Goal: Information Seeking & Learning: Check status

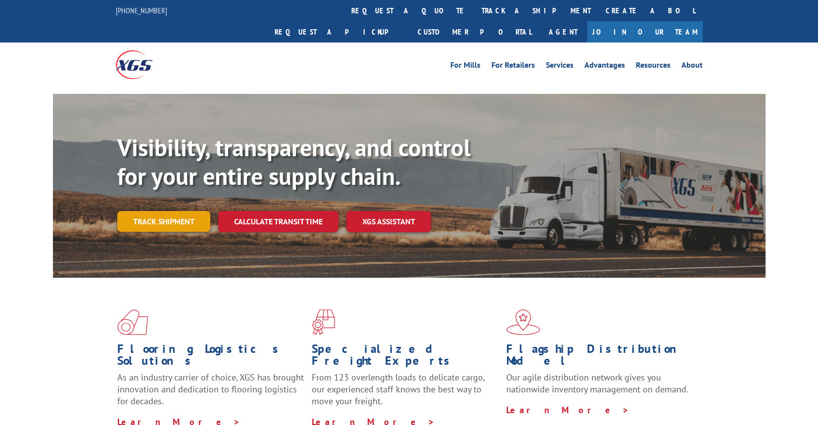
click at [160, 211] on link "Track shipment" at bounding box center [163, 221] width 93 height 21
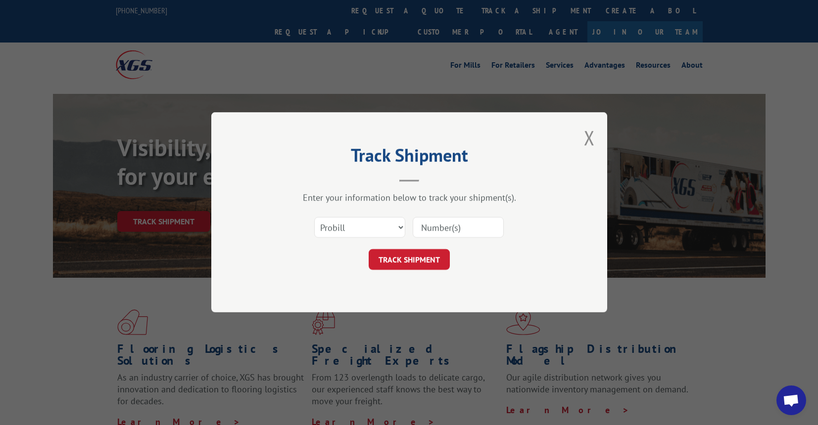
click at [470, 235] on input at bounding box center [457, 228] width 91 height 21
type input "17607341"
click at [408, 255] on button "TRACK SHIPMENT" at bounding box center [408, 260] width 81 height 21
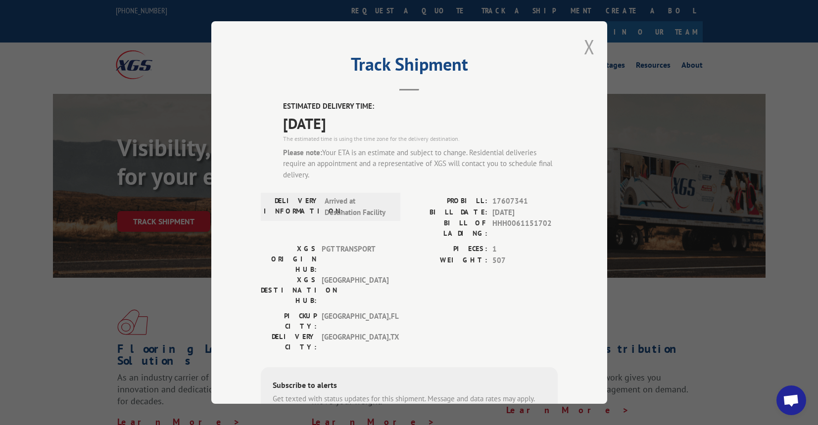
click at [591, 49] on button "Close modal" at bounding box center [589, 47] width 11 height 26
